Goal: Information Seeking & Learning: Learn about a topic

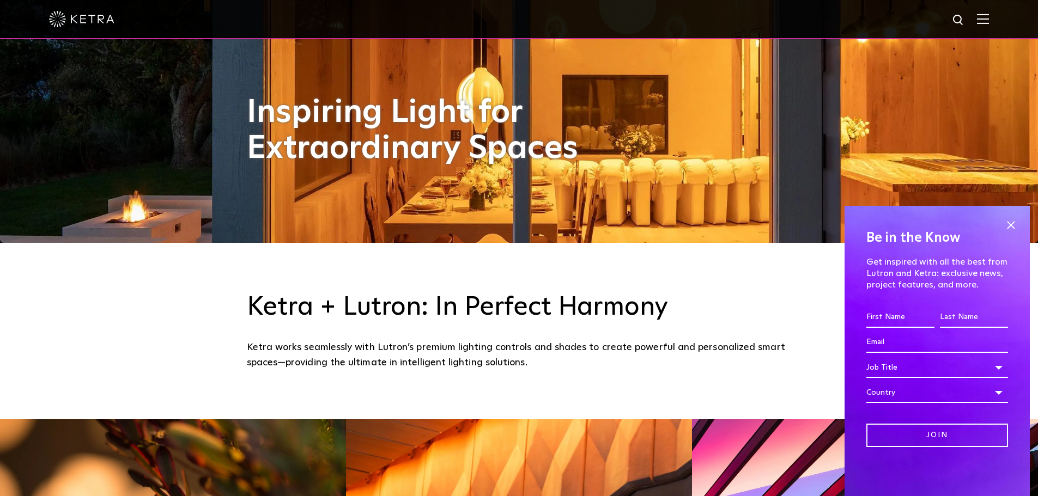
scroll to position [272, 0]
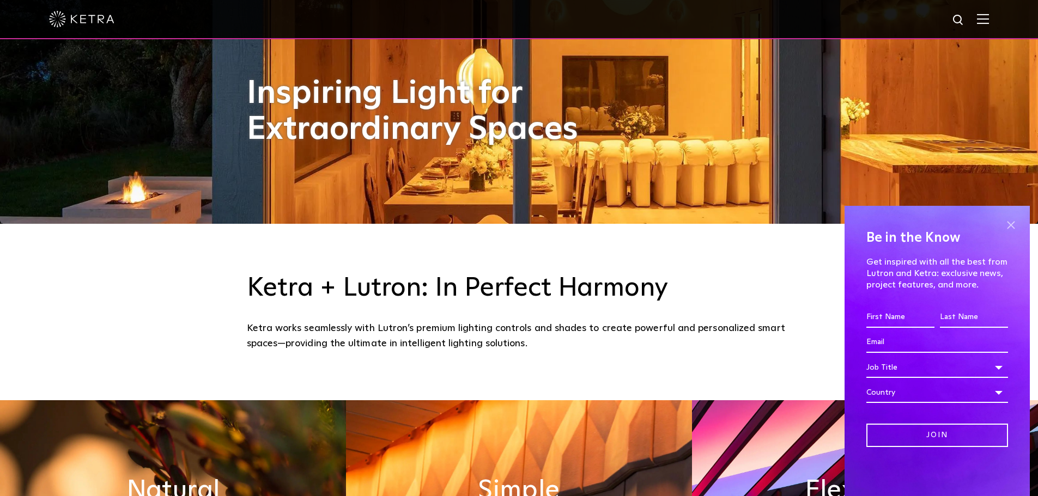
click at [1007, 223] on span at bounding box center [1010, 225] width 16 height 16
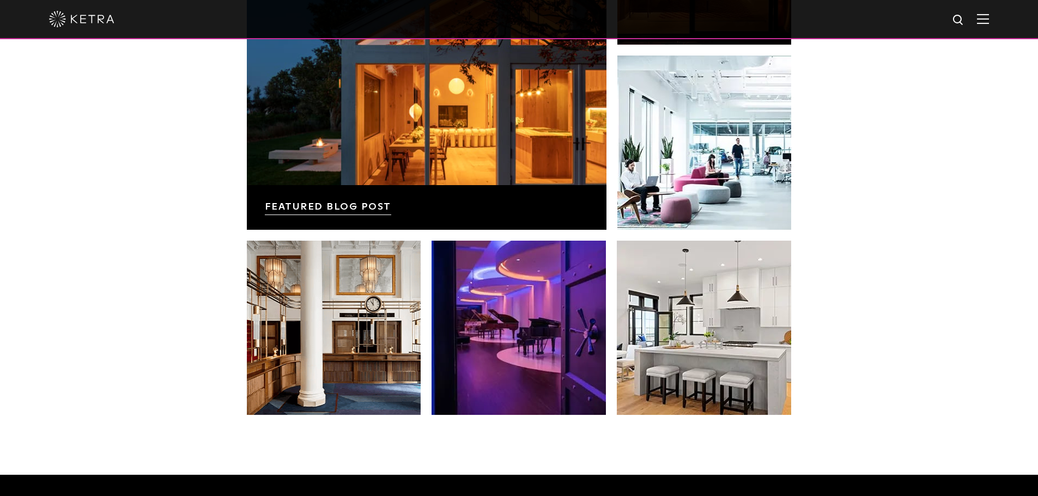
scroll to position [2233, 0]
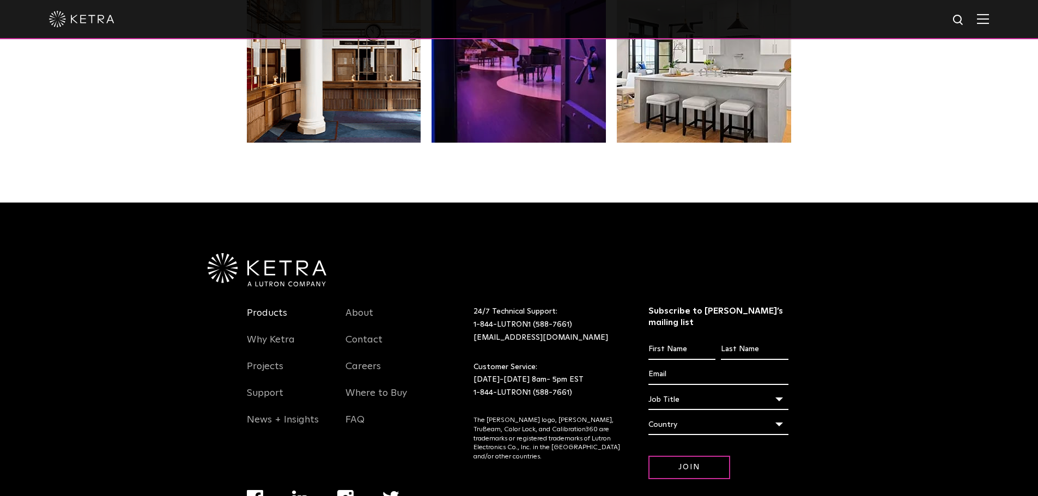
click at [270, 312] on link "Products" at bounding box center [267, 319] width 40 height 25
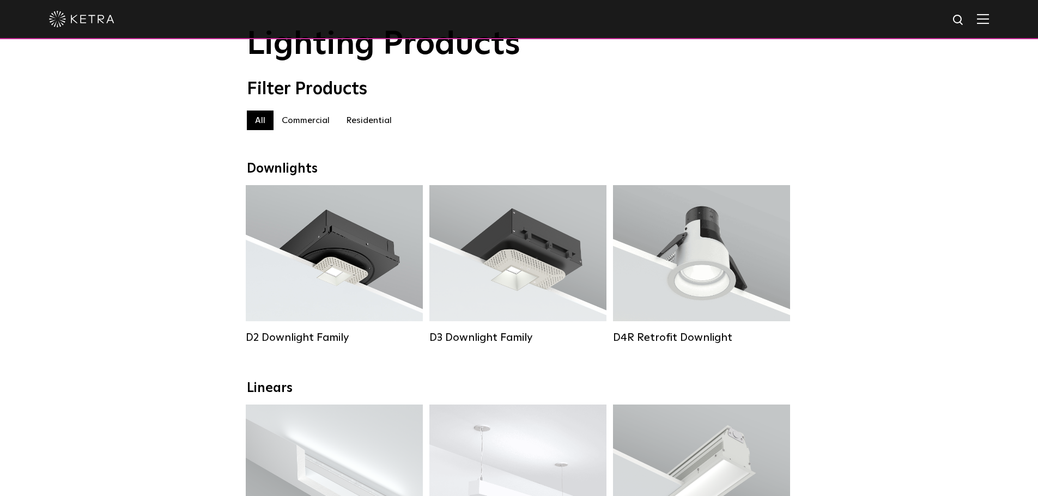
scroll to position [54, 0]
click at [369, 126] on label "Residential" at bounding box center [369, 121] width 62 height 20
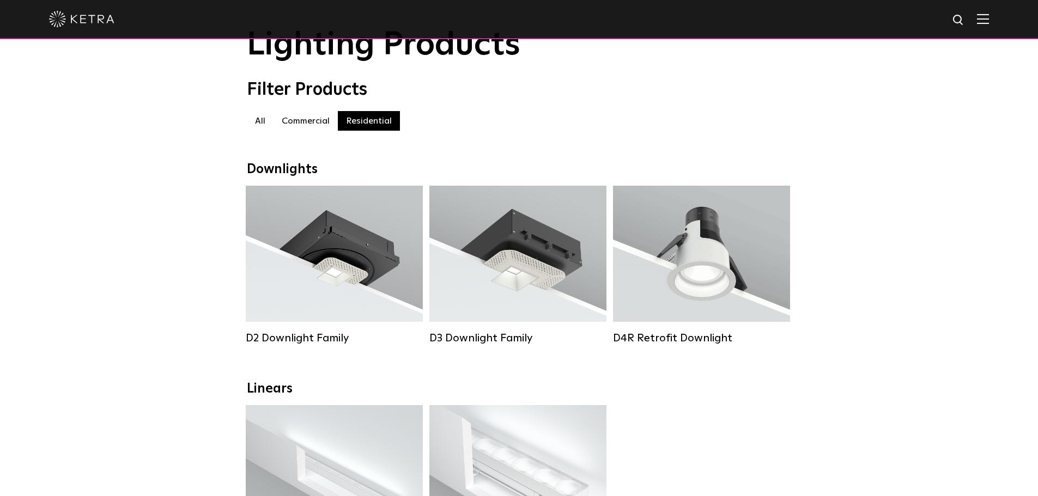
click at [294, 124] on label "Commercial" at bounding box center [305, 121] width 64 height 20
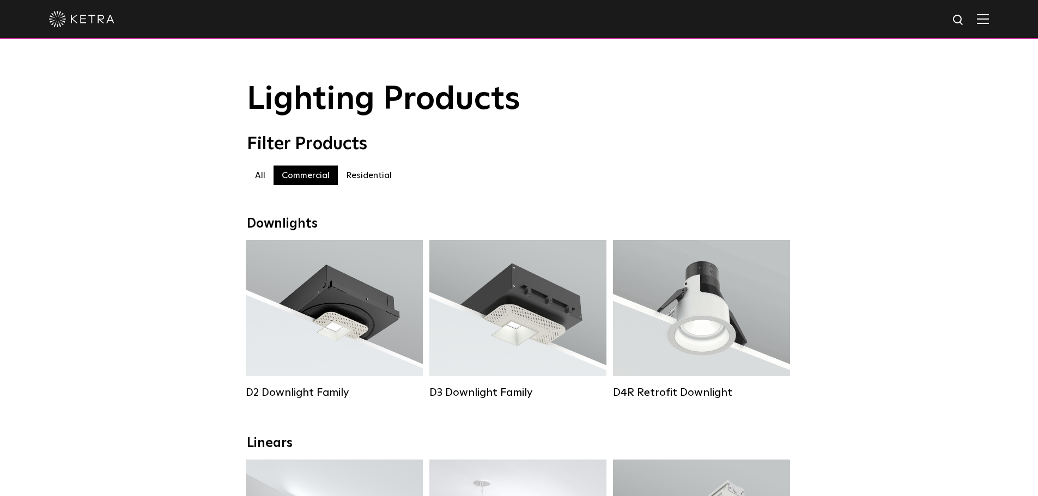
click at [362, 178] on label "Residential" at bounding box center [369, 176] width 62 height 20
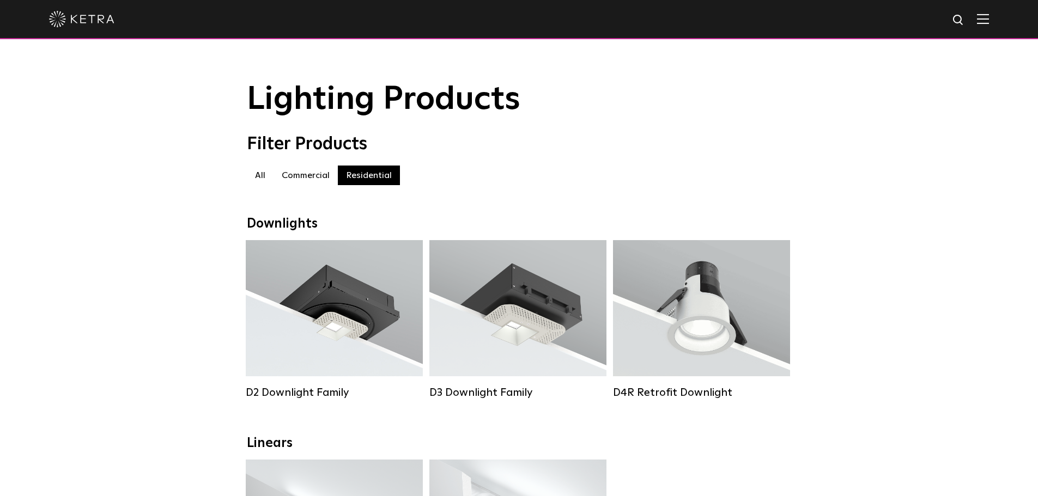
scroll to position [218, 0]
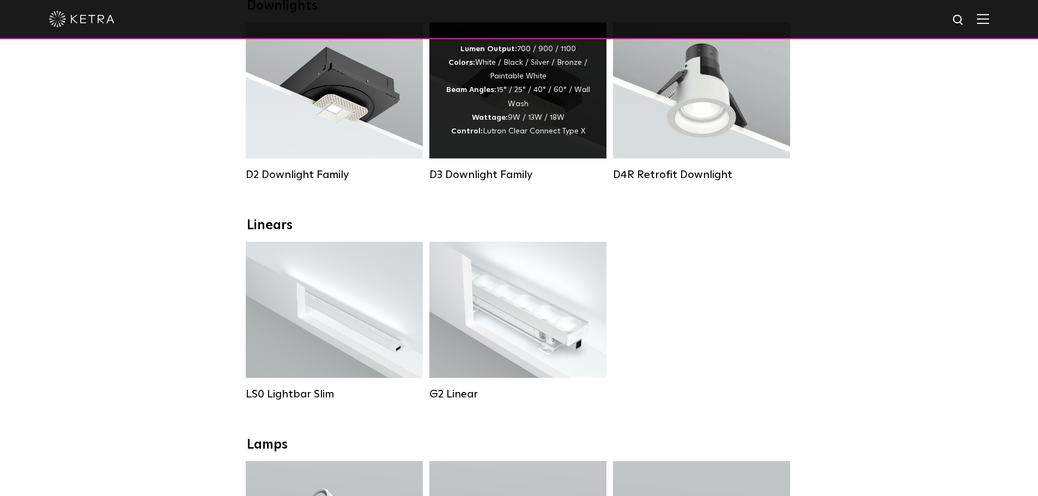
click at [517, 106] on div "Lumen Output: 700 / 900 / 1100 Colors: White / Black / Silver / Bronze / Painta…" at bounding box center [518, 90] width 144 height 96
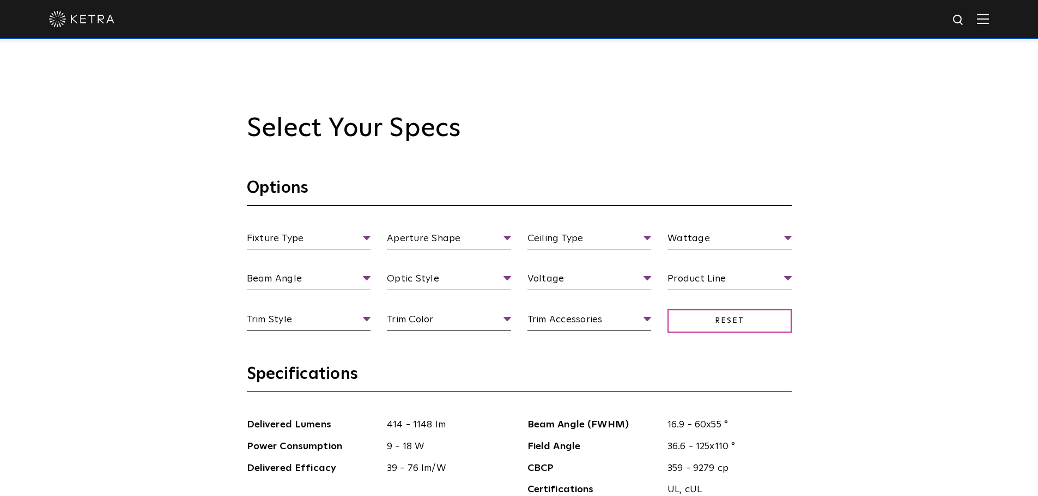
scroll to position [980, 0]
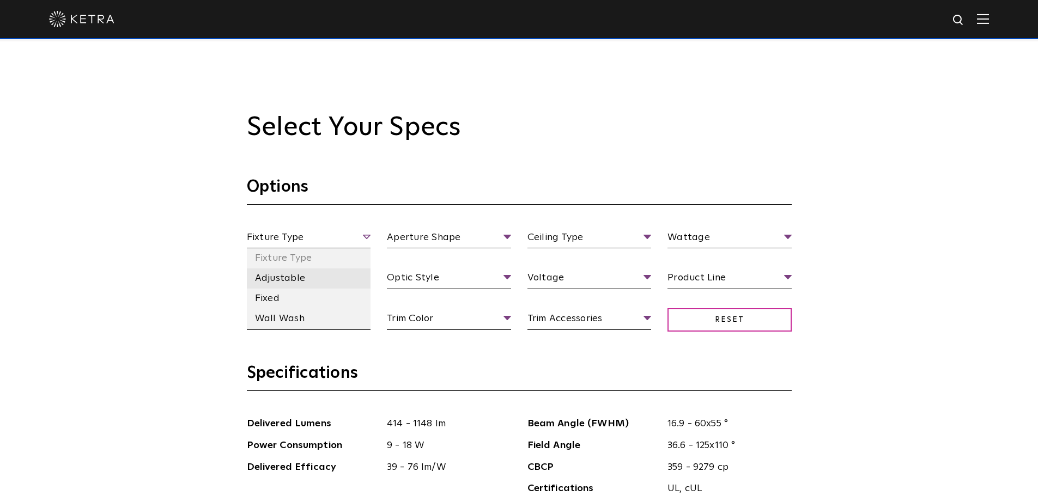
click at [292, 282] on li "Adjustable" at bounding box center [309, 279] width 124 height 20
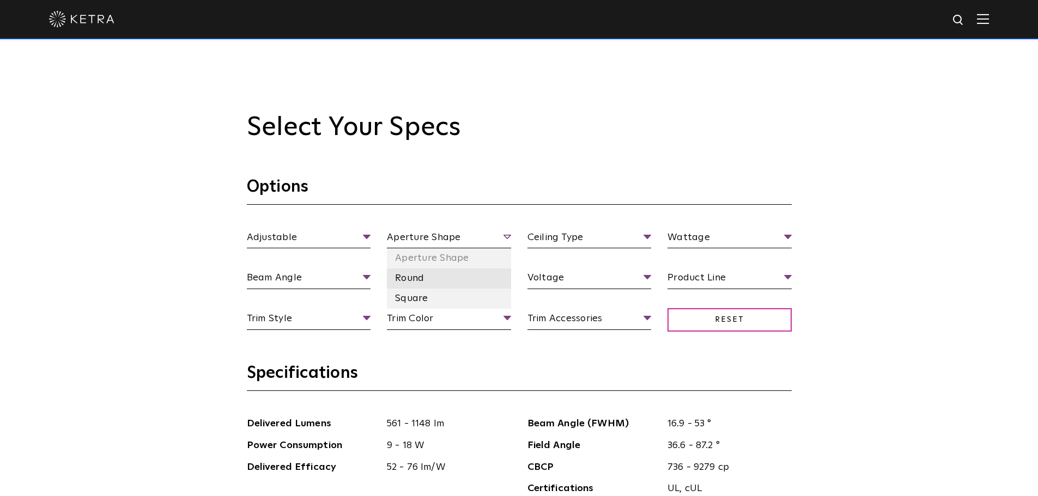
click at [410, 282] on li "Round" at bounding box center [449, 279] width 124 height 20
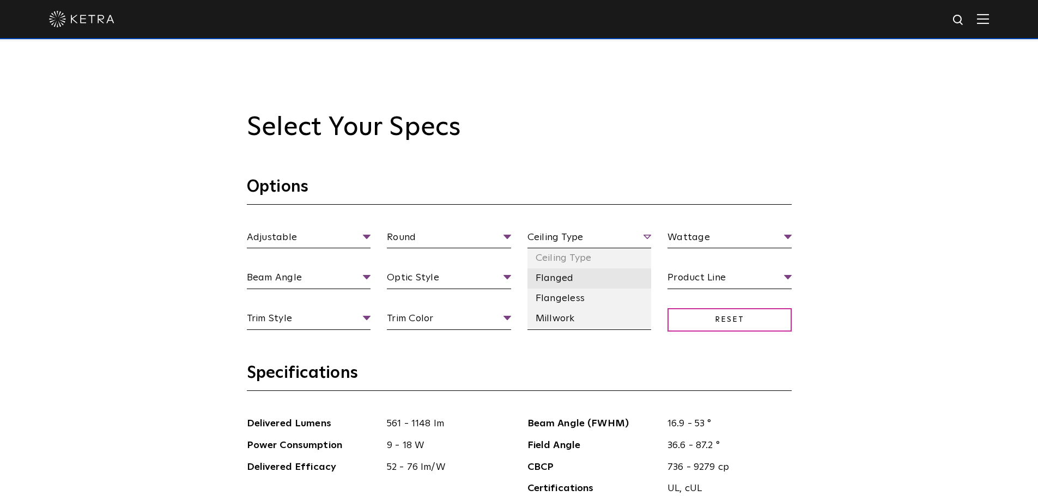
click at [561, 276] on li "Flanged" at bounding box center [589, 279] width 124 height 20
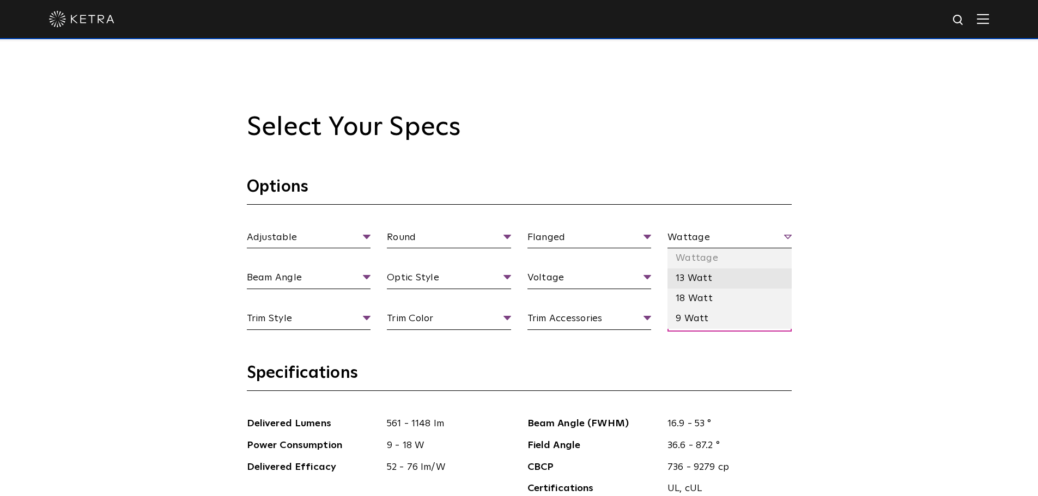
click at [694, 278] on li "13 Watt" at bounding box center [729, 279] width 124 height 20
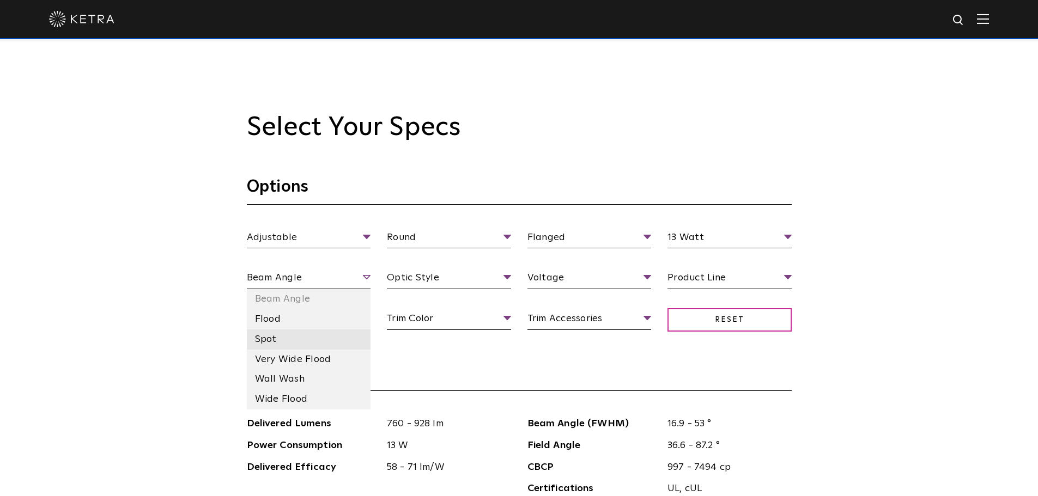
click at [309, 342] on li "Spot" at bounding box center [309, 340] width 124 height 20
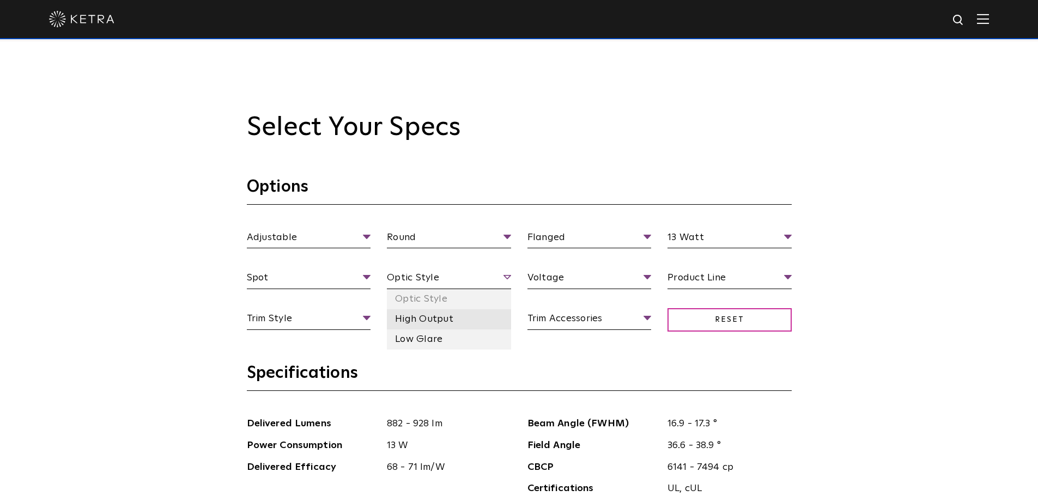
click at [452, 319] on li "High Output" at bounding box center [449, 319] width 124 height 20
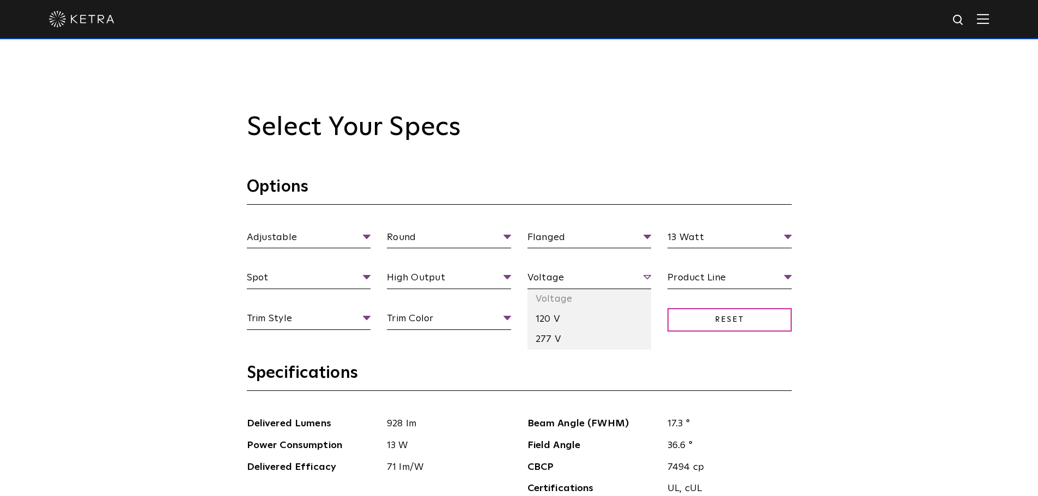
click at [609, 278] on span "Voltage" at bounding box center [589, 279] width 124 height 19
click at [558, 318] on li "120 V" at bounding box center [589, 319] width 124 height 20
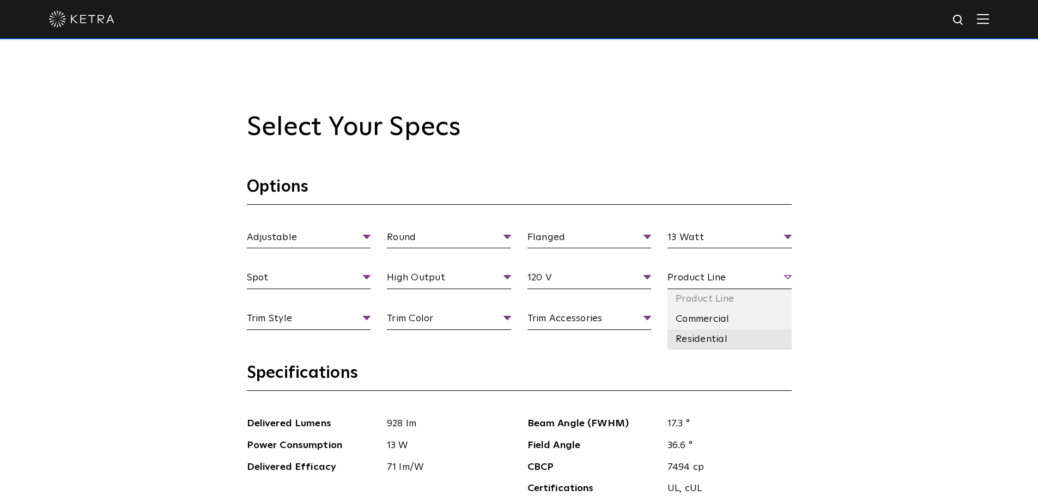
click at [699, 339] on li "Residential" at bounding box center [729, 340] width 124 height 20
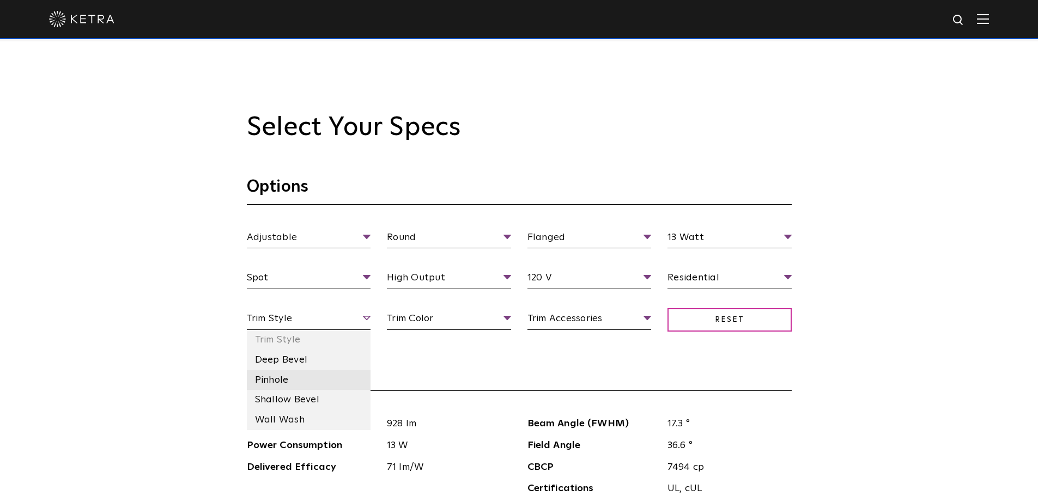
click at [284, 381] on li "Pinhole" at bounding box center [309, 380] width 124 height 20
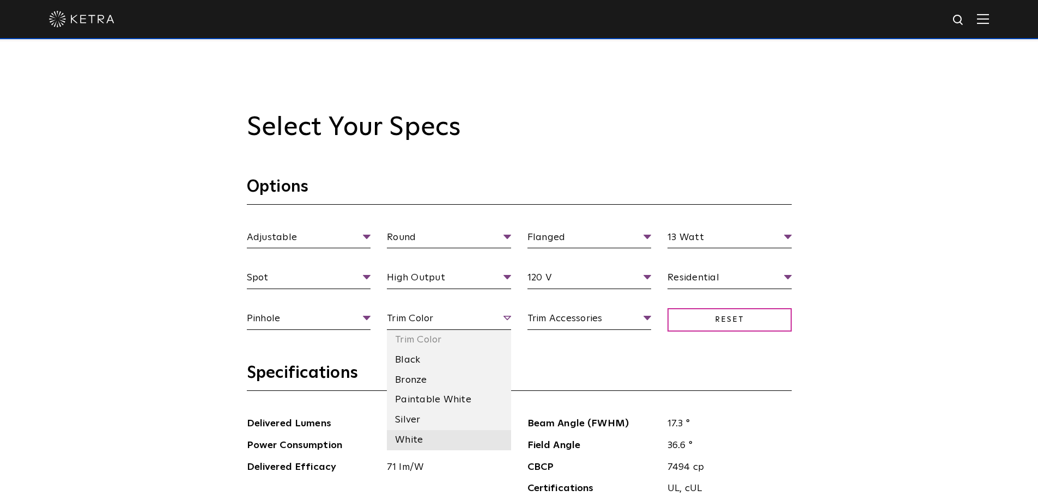
click at [420, 440] on li "White" at bounding box center [449, 440] width 124 height 20
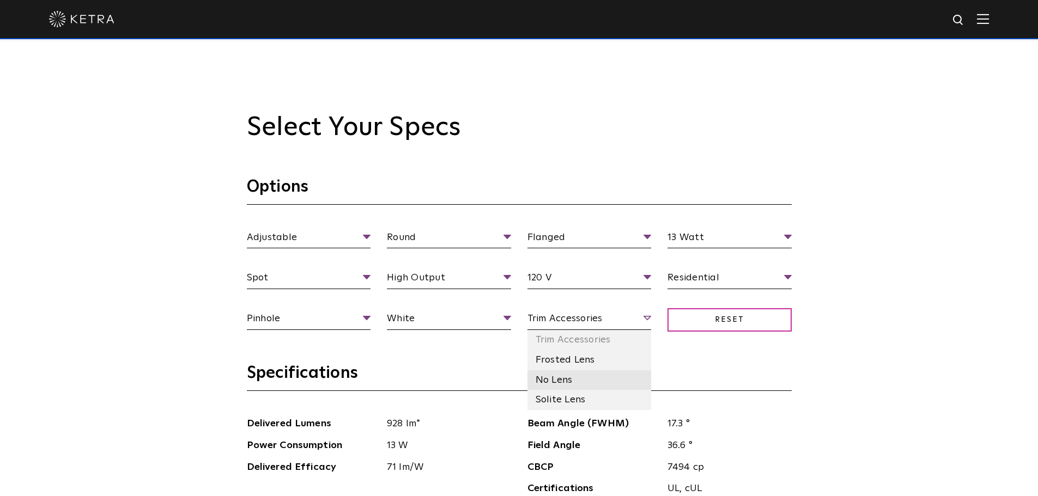
click at [566, 380] on li "No Lens" at bounding box center [589, 380] width 124 height 20
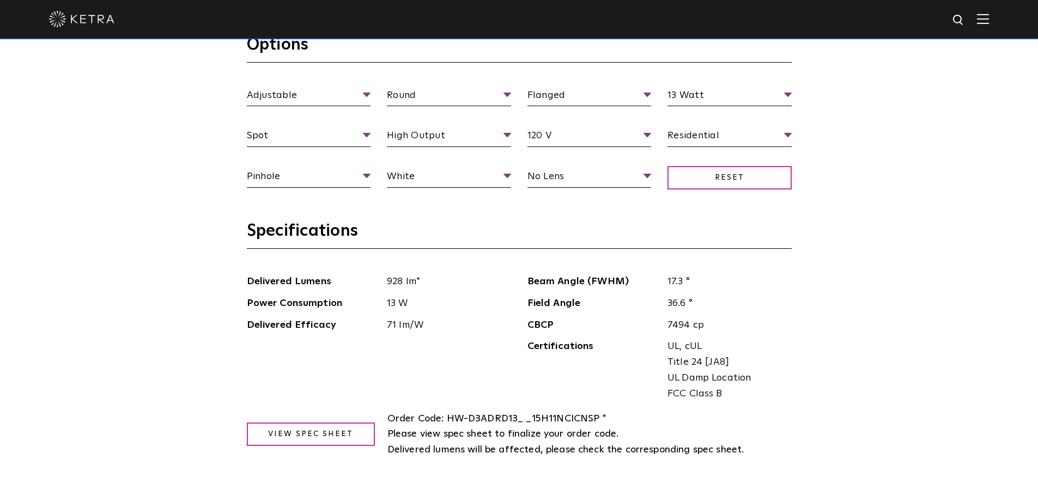
scroll to position [1144, 0]
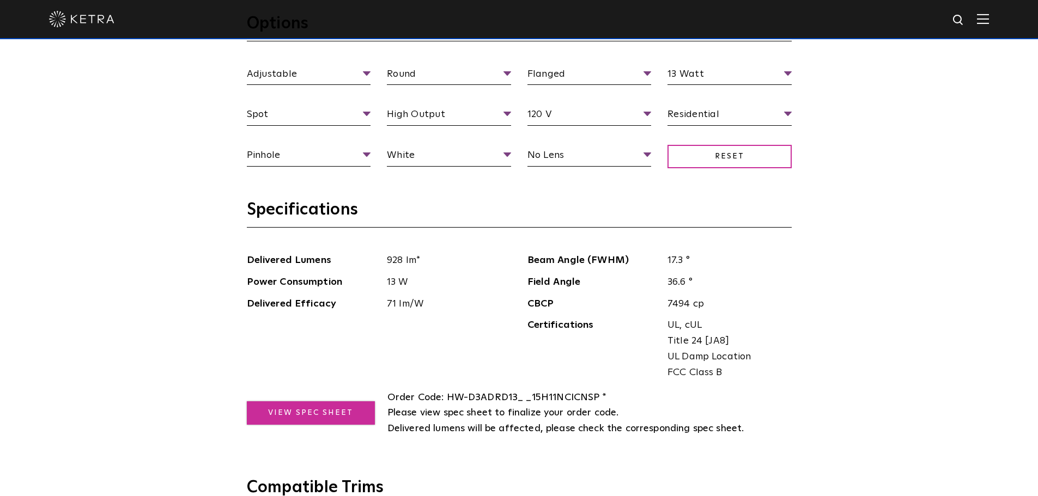
click at [315, 410] on link "View Spec Sheet" at bounding box center [311, 412] width 128 height 23
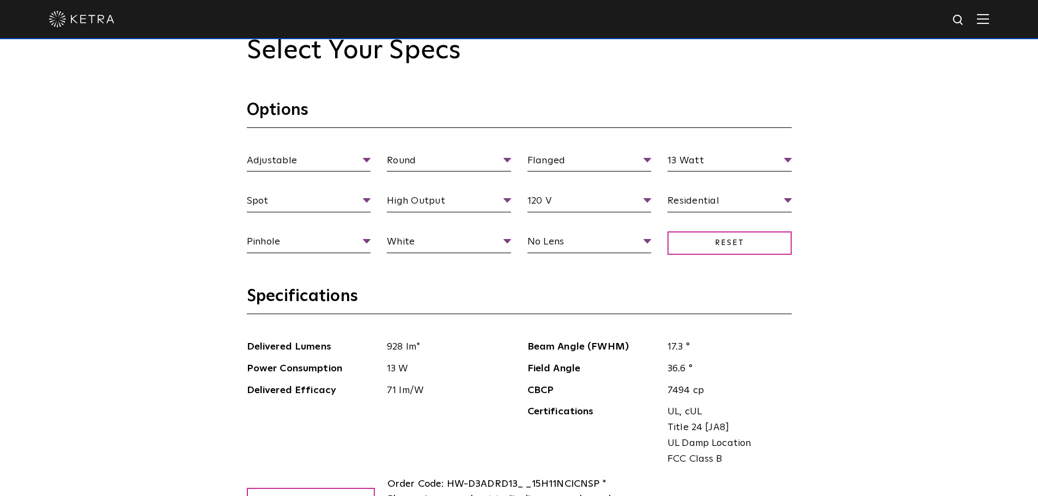
scroll to position [1035, 0]
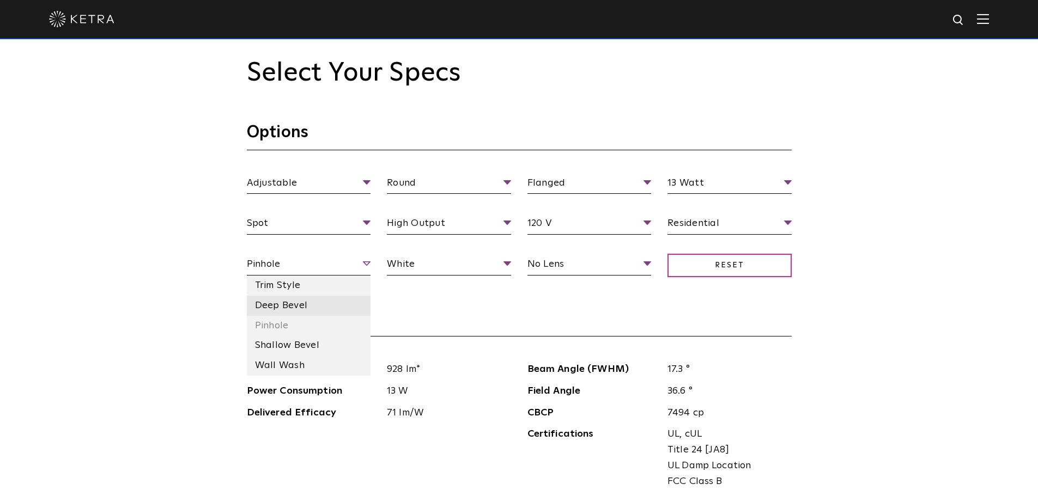
click at [294, 308] on li "Deep Bevel" at bounding box center [309, 306] width 124 height 20
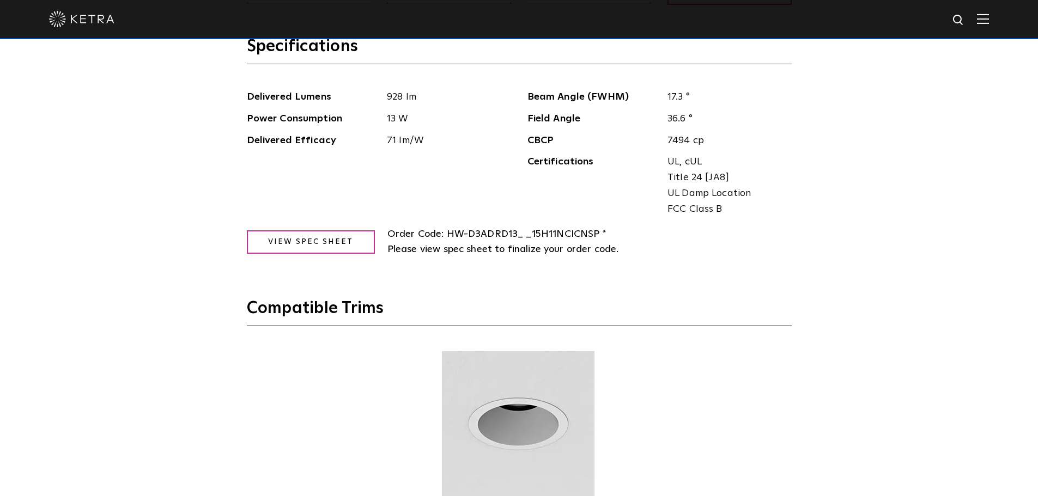
scroll to position [1144, 0]
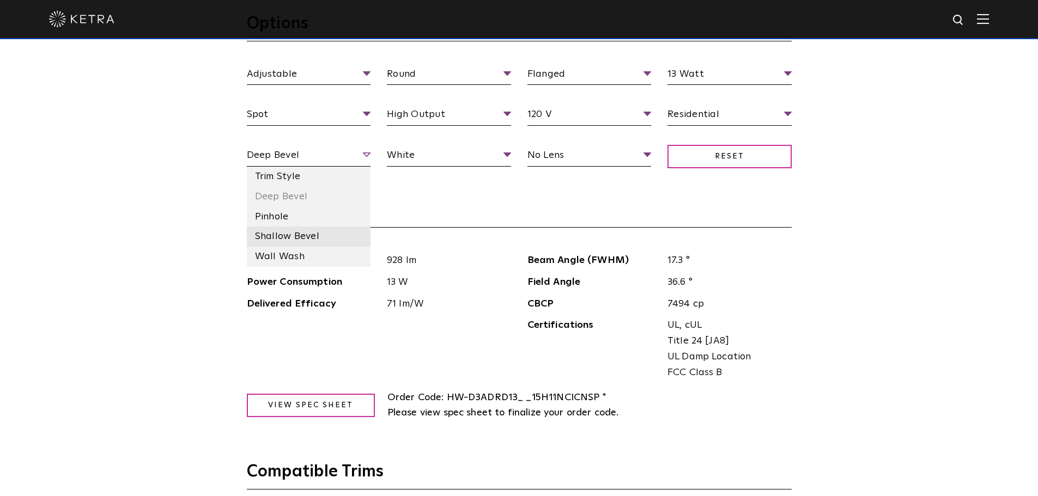
click at [301, 239] on li "Shallow Bevel" at bounding box center [309, 237] width 124 height 20
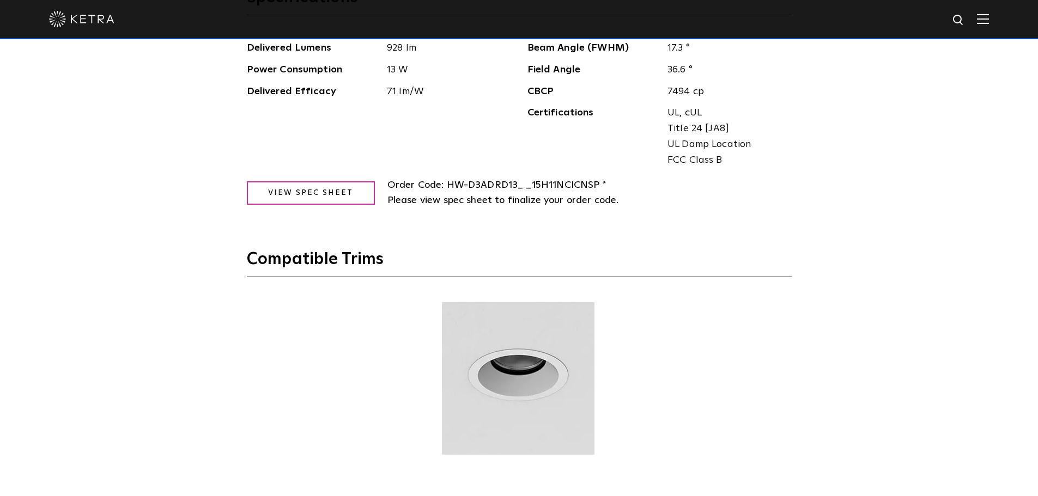
scroll to position [1362, 0]
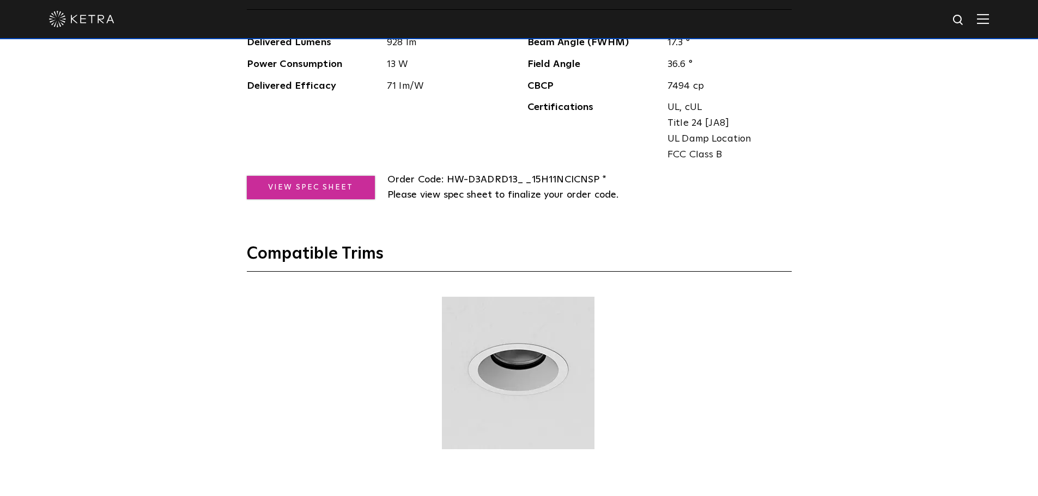
click at [306, 192] on link "View Spec Sheet" at bounding box center [311, 187] width 128 height 23
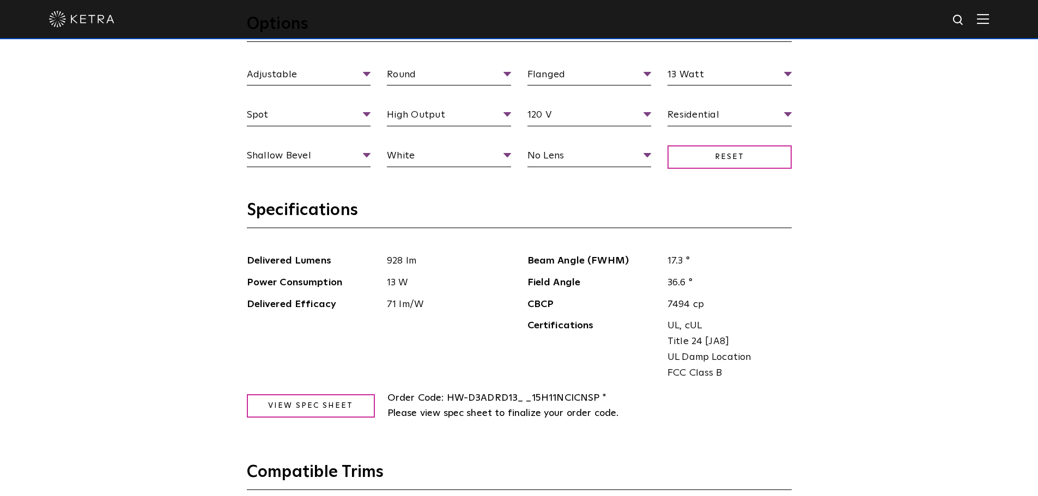
scroll to position [980, 0]
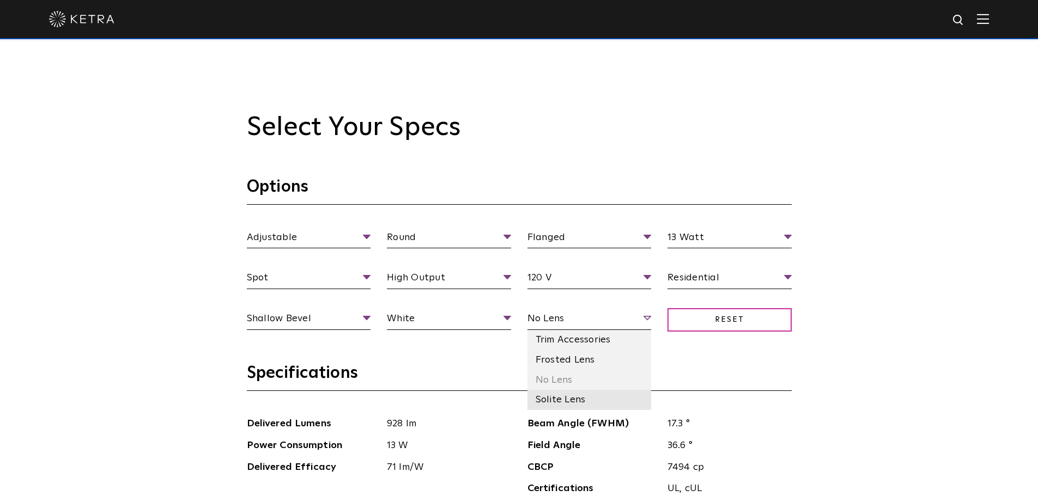
click at [551, 403] on li "Solite Lens" at bounding box center [589, 400] width 124 height 20
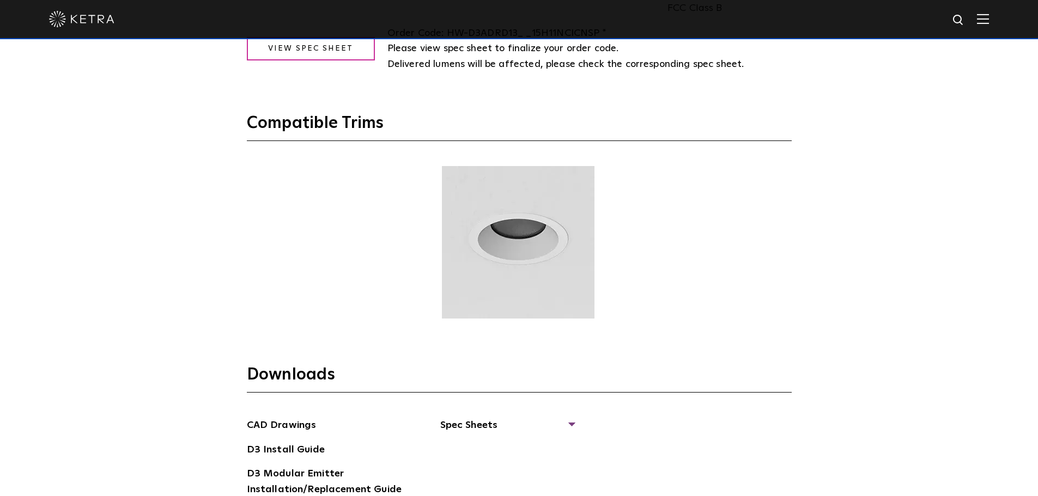
scroll to position [1416, 0]
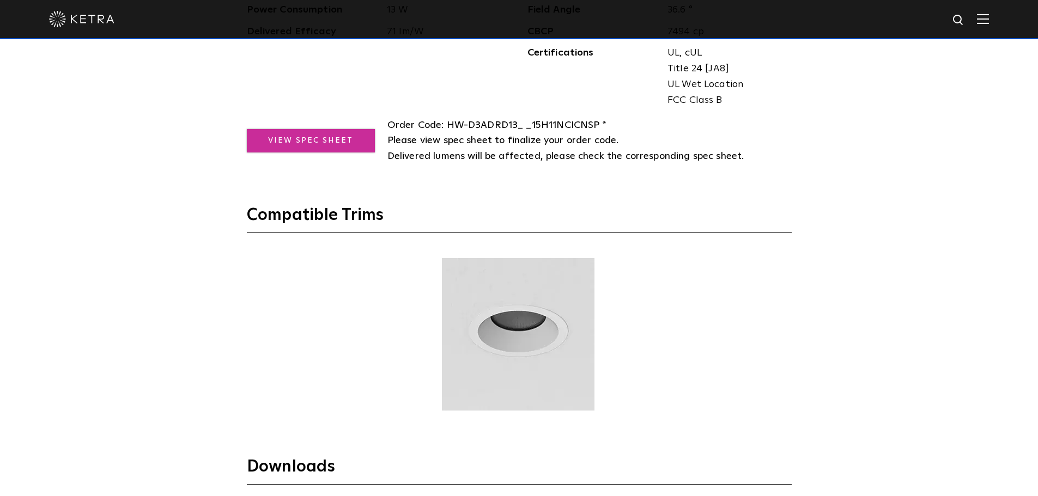
click at [297, 132] on link "View Spec Sheet" at bounding box center [311, 140] width 128 height 23
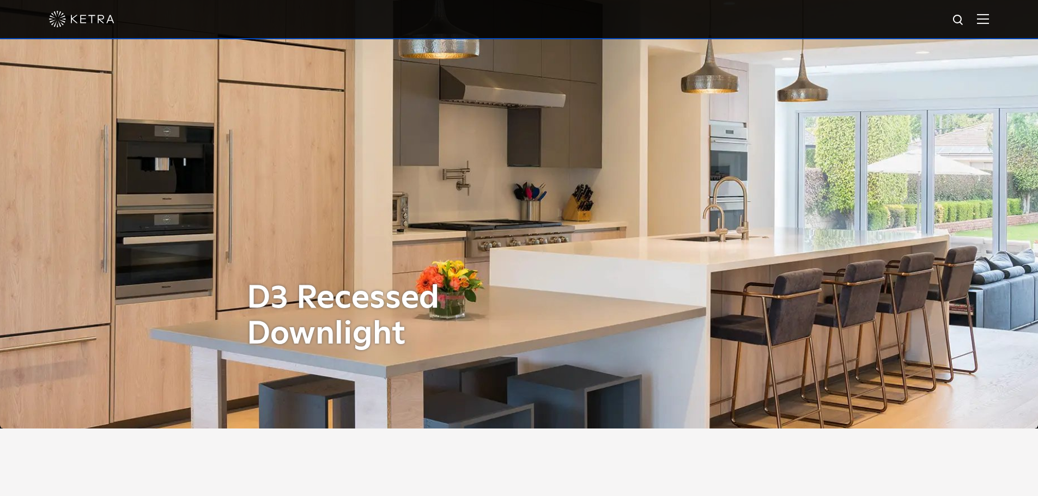
scroll to position [0, 0]
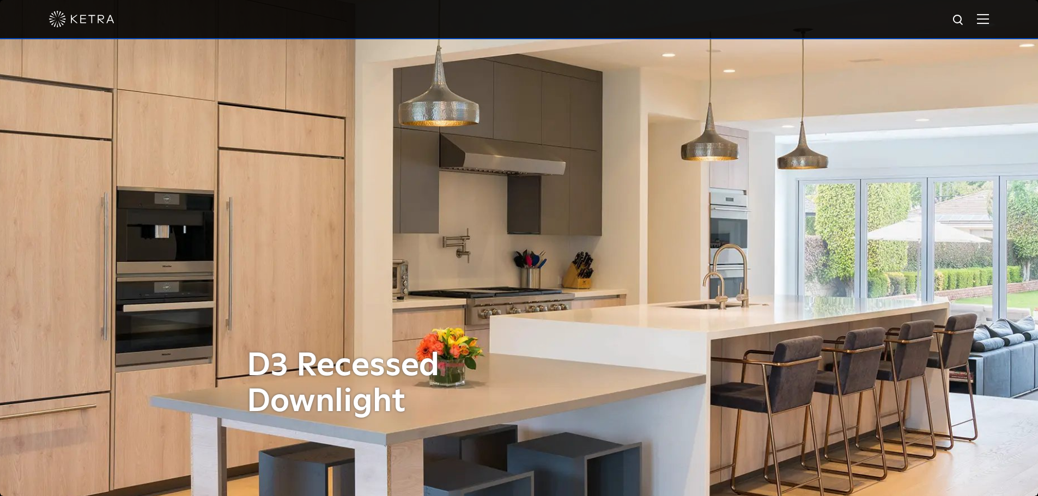
click at [987, 19] on img at bounding box center [983, 19] width 12 height 10
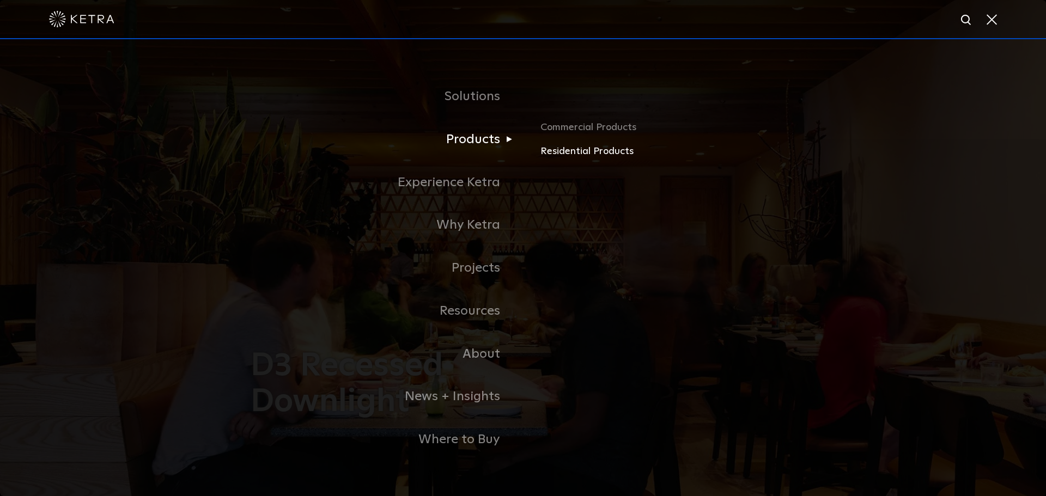
click at [571, 156] on link "Residential Products" at bounding box center [667, 152] width 255 height 16
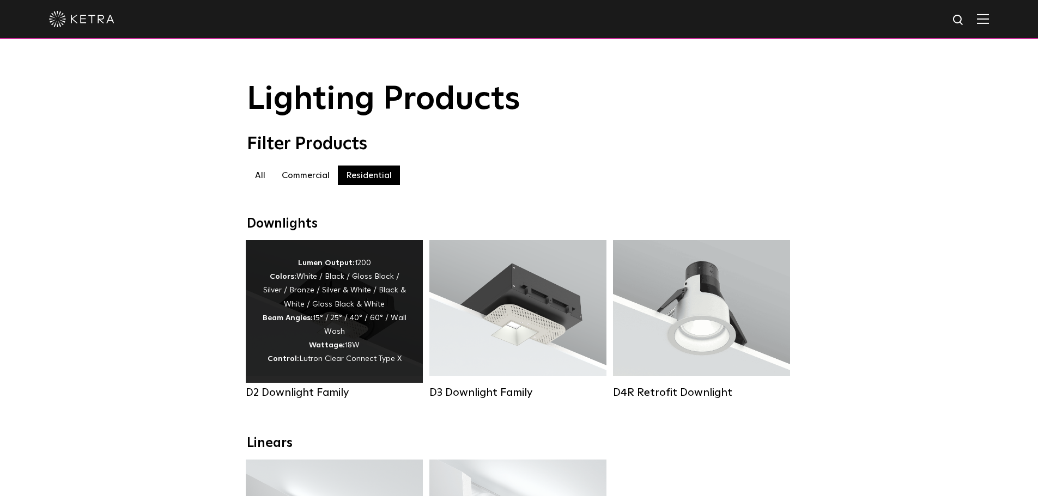
click at [317, 312] on div "Lumen Output: 1200 Colors: White / Black / Gloss Black / Silver / Bronze / Silv…" at bounding box center [334, 312] width 144 height 110
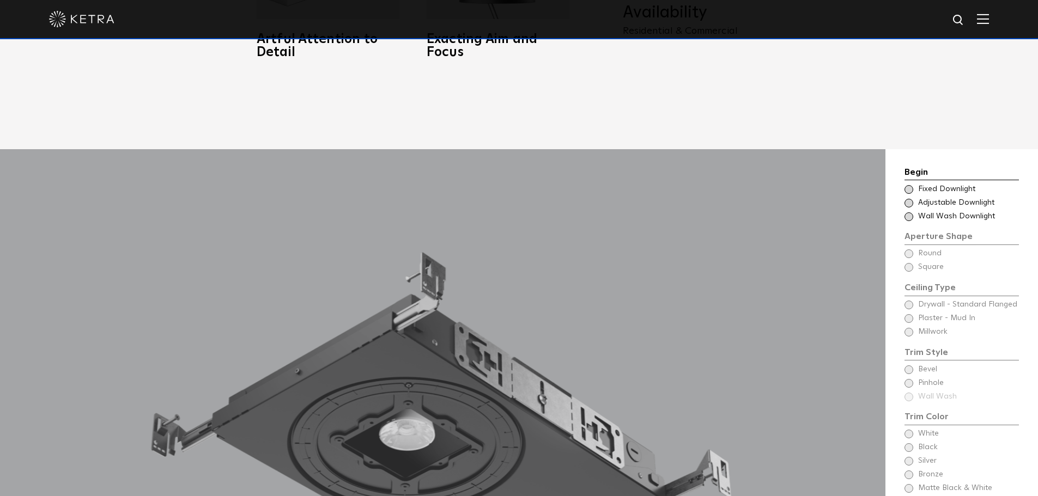
scroll to position [1035, 0]
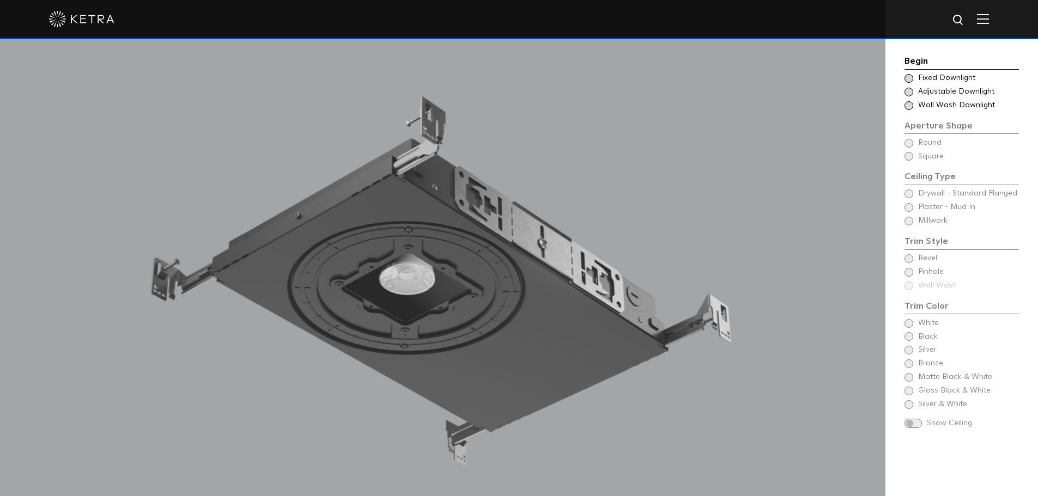
click at [909, 94] on span at bounding box center [908, 92] width 9 height 9
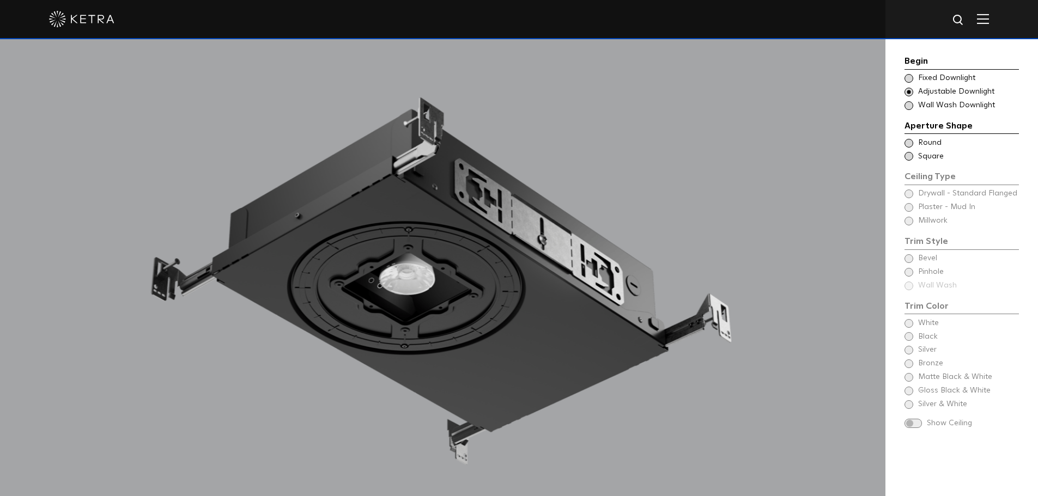
click at [909, 143] on span at bounding box center [908, 143] width 9 height 9
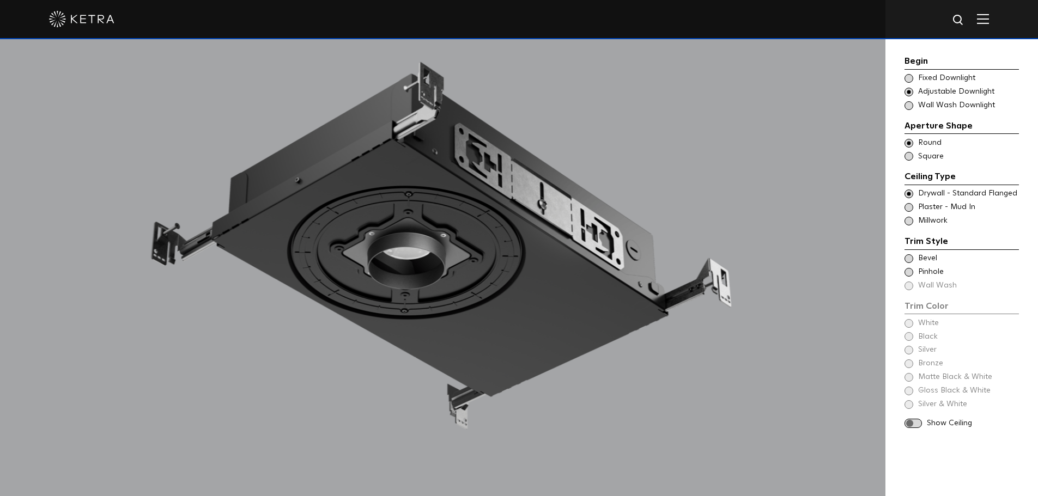
scroll to position [1089, 0]
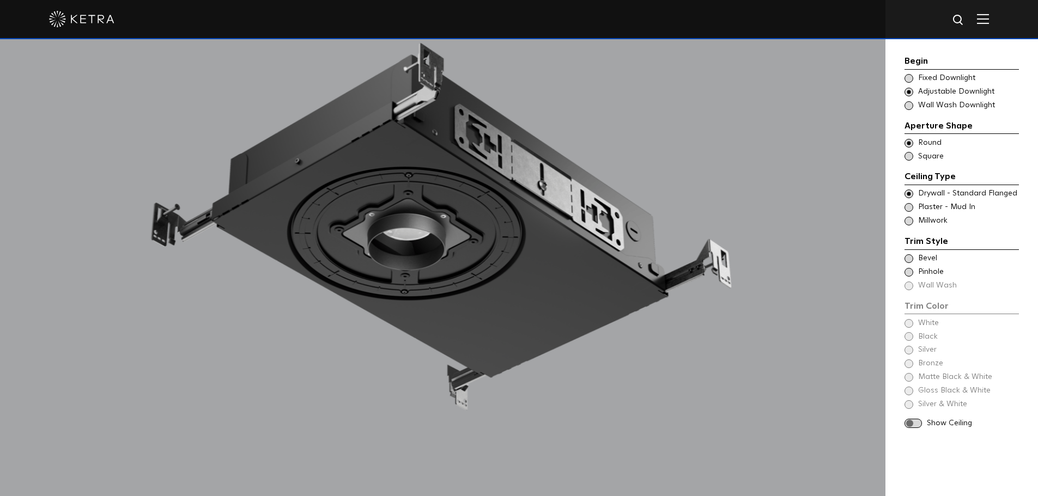
click at [908, 259] on span at bounding box center [908, 258] width 9 height 9
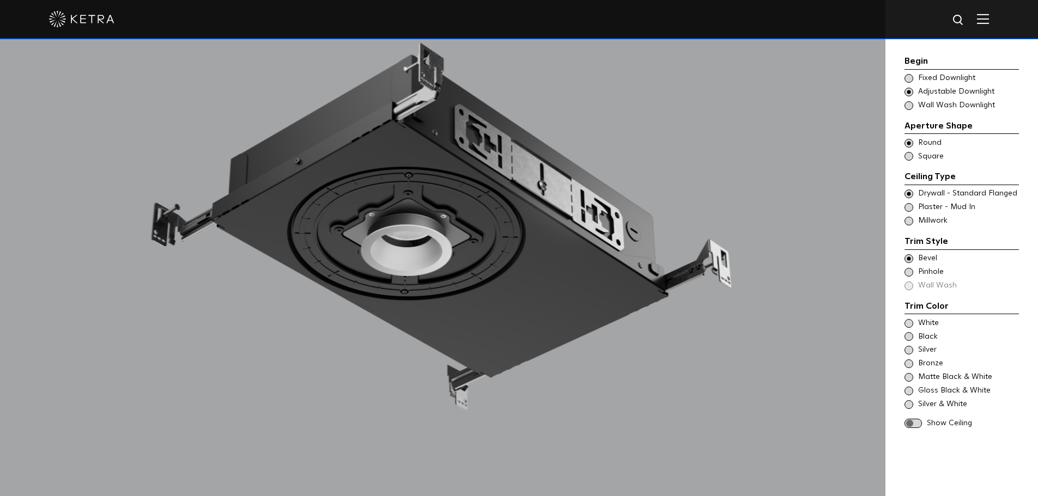
click at [909, 324] on span at bounding box center [908, 323] width 9 height 9
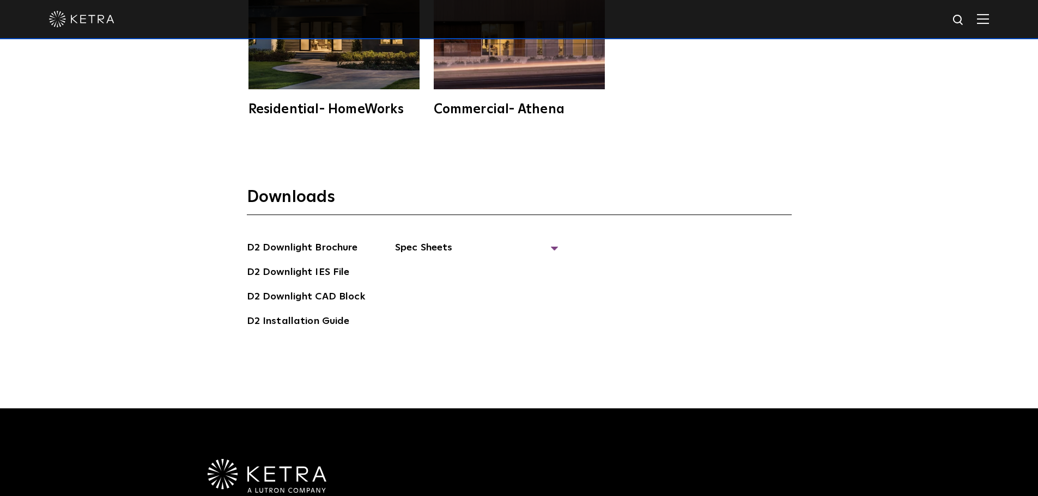
scroll to position [3105, 0]
click at [435, 240] on span "Spec Sheets" at bounding box center [476, 252] width 163 height 24
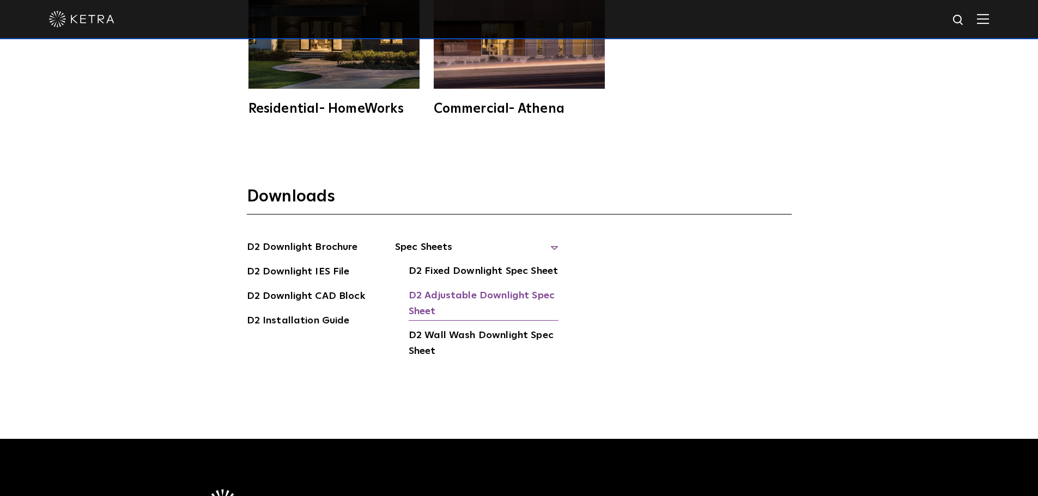
click at [446, 288] on link "D2 Adjustable Downlight Spec Sheet" at bounding box center [484, 304] width 150 height 33
